Goal: Information Seeking & Learning: Stay updated

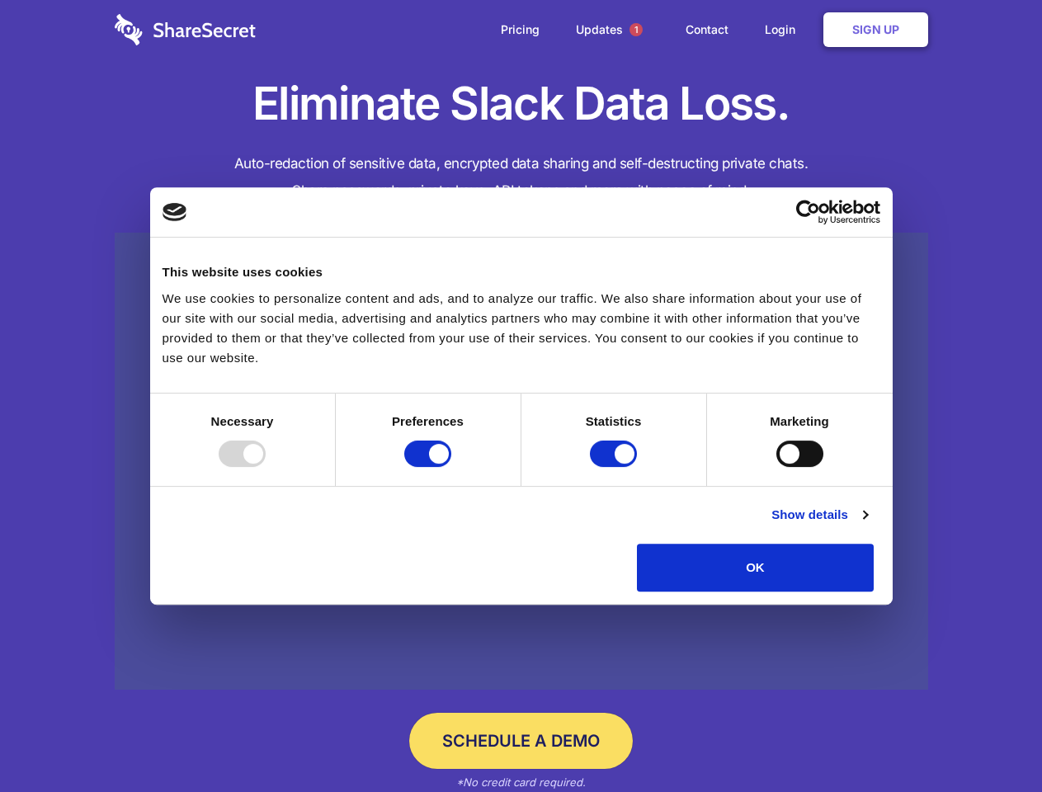
click at [266, 467] on div at bounding box center [242, 453] width 47 height 26
click at [451, 467] on input "Preferences" at bounding box center [427, 453] width 47 height 26
checkbox input "false"
click at [615, 467] on input "Statistics" at bounding box center [613, 453] width 47 height 26
checkbox input "false"
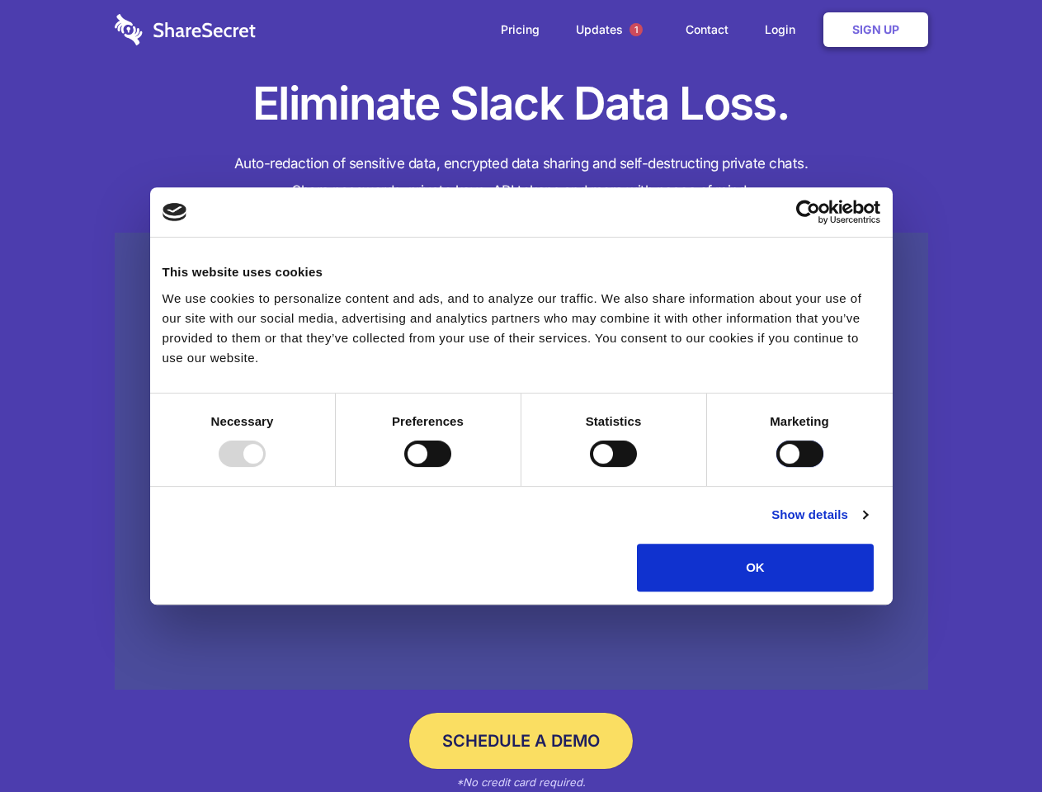
click at [776, 467] on input "Marketing" at bounding box center [799, 453] width 47 height 26
checkbox input "true"
click at [867, 525] on link "Show details" at bounding box center [819, 515] width 96 height 20
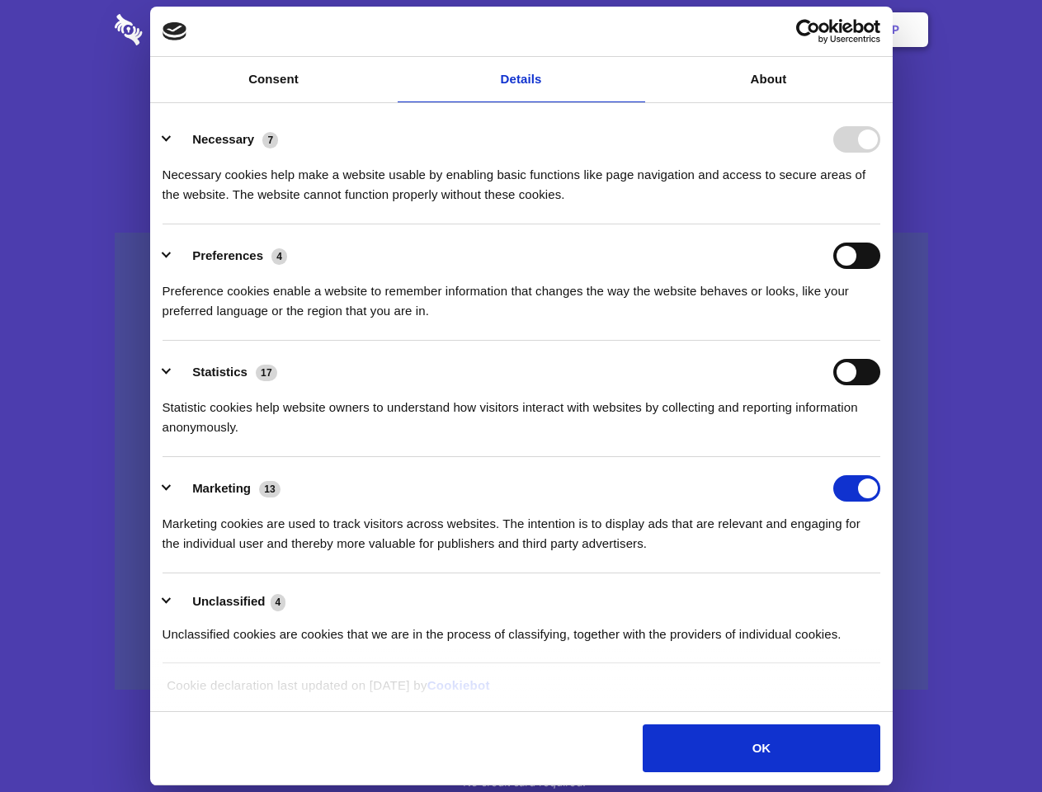
click at [880, 205] on div "Necessary 7 Necessary cookies help make a website usable by enabling basic func…" at bounding box center [522, 165] width 718 height 78
click at [635, 30] on span "1" at bounding box center [635, 29] width 13 height 13
